Goal: Information Seeking & Learning: Learn about a topic

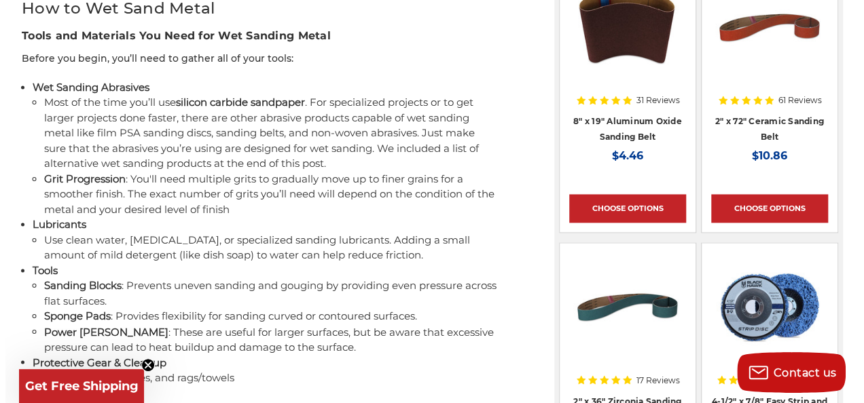
scroll to position [941, 0]
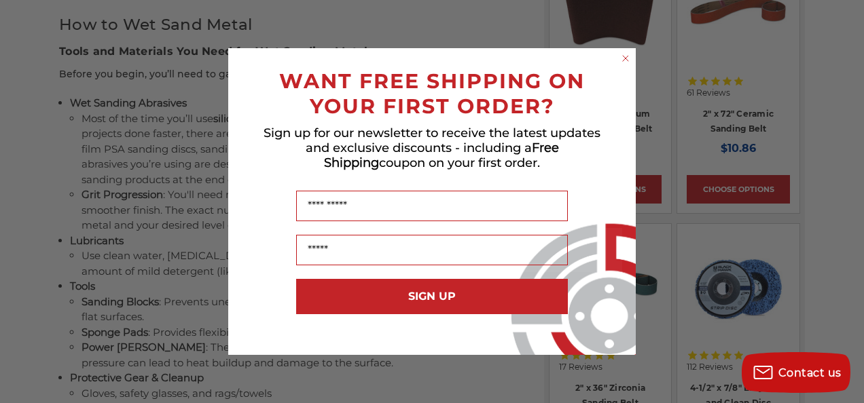
click at [626, 59] on icon "Close dialog" at bounding box center [625, 58] width 5 height 5
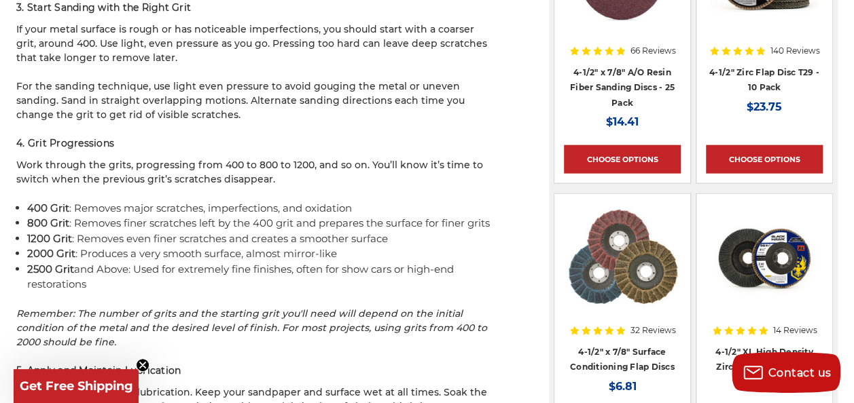
scroll to position [1562, 0]
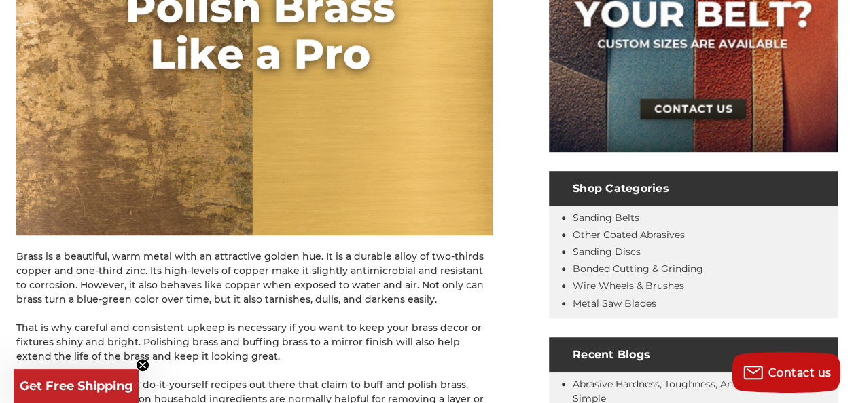
scroll to position [407, 0]
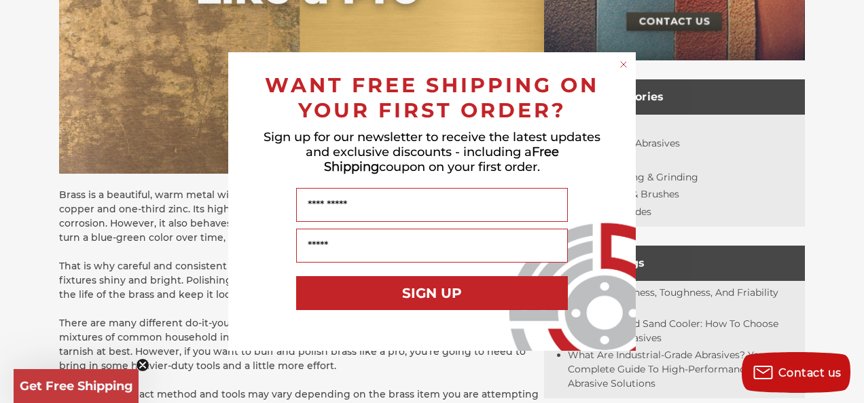
click at [622, 57] on form "WANT FREE SHIPPING ON YOUR FIRST ORDER? Sign up for our newsletter to receive t…" at bounding box center [431, 201] width 407 height 299
click at [617, 65] on circle "Close dialog" at bounding box center [623, 64] width 13 height 13
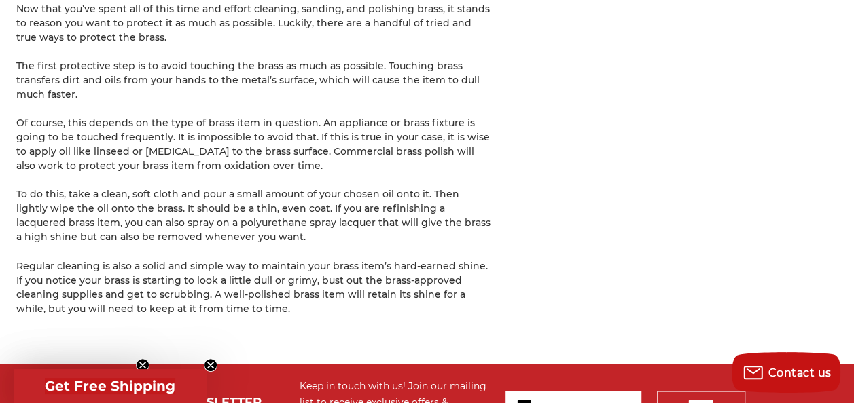
scroll to position [3260, 0]
